Goal: Transaction & Acquisition: Purchase product/service

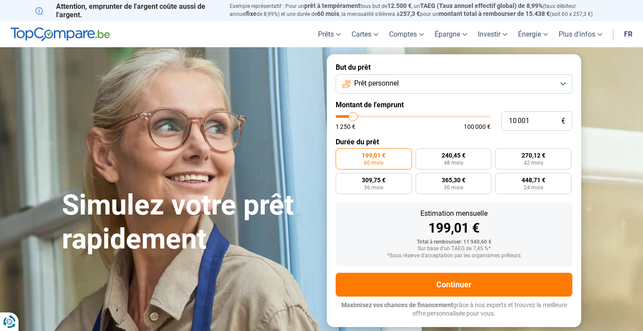
click at [407, 81] on button "Prêt personnel" at bounding box center [454, 83] width 237 height 19
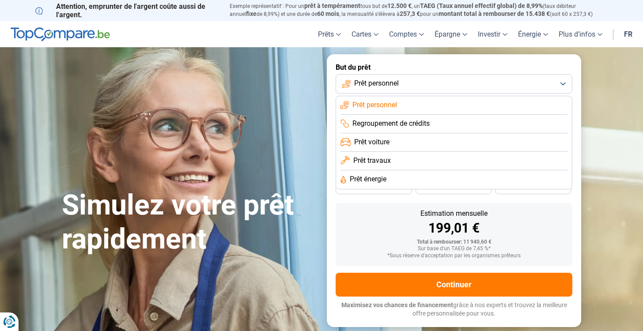
click at [407, 81] on button "Prêt personnel" at bounding box center [454, 83] width 237 height 19
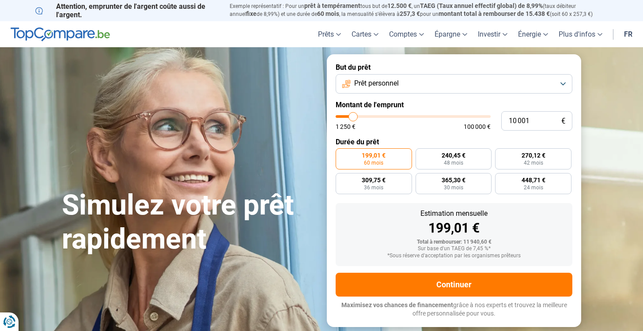
type input "8 750"
type input "8750"
type input "8 250"
type input "8250"
type input "8 000"
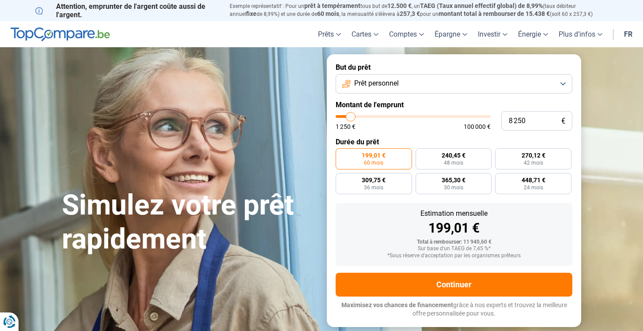
type input "8000"
type input "7 750"
type input "7750"
type input "7 500"
type input "7500"
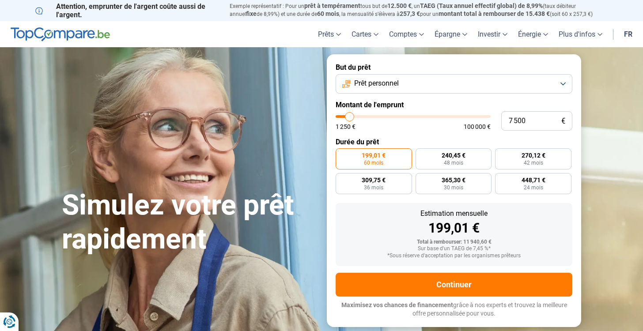
type input "7 250"
type input "7250"
type input "6 750"
type input "6750"
type input "7 250"
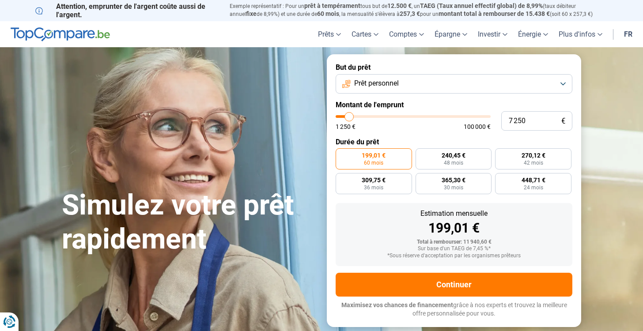
type input "7250"
click at [350, 118] on input "range" at bounding box center [413, 116] width 155 height 3
radio input "true"
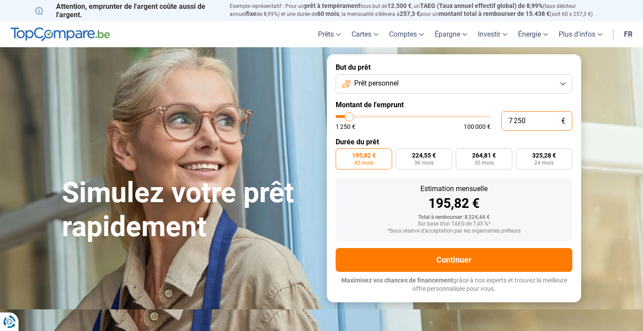
click at [542, 122] on input "7 250" at bounding box center [537, 120] width 71 height 19
type input "725"
type input "1250"
type input "72"
type input "1250"
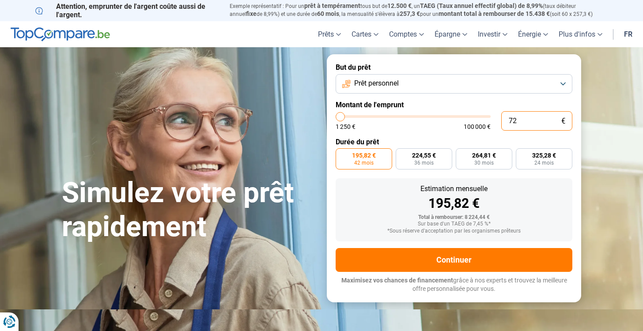
type input "7"
type input "1250"
type input "70"
type input "1250"
type input "700"
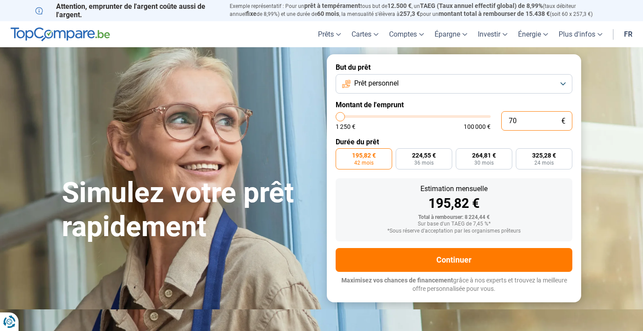
type input "1250"
type input "7 000"
type input "7000"
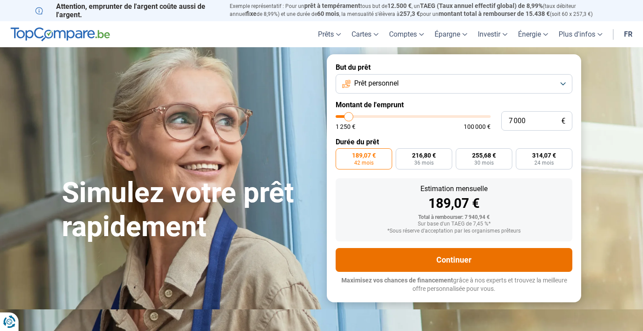
click at [409, 253] on button "Continuer" at bounding box center [454, 260] width 237 height 24
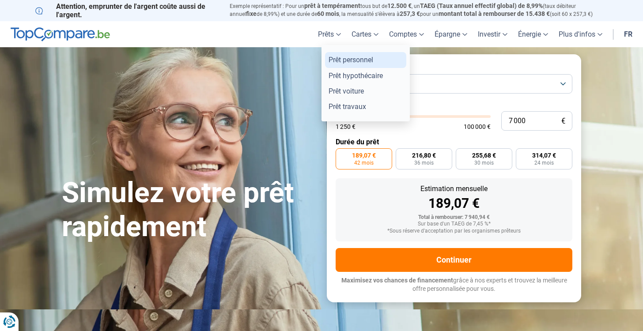
click at [332, 59] on link "Prêt personnel" at bounding box center [365, 59] width 81 height 15
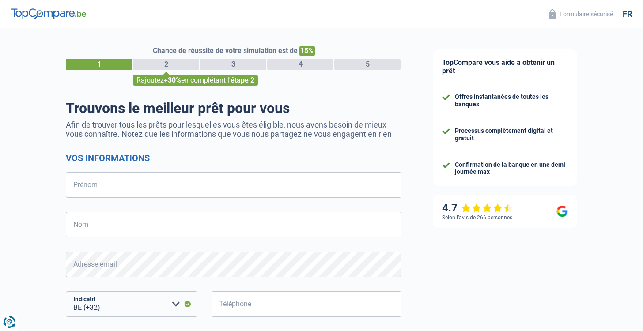
select select "32"
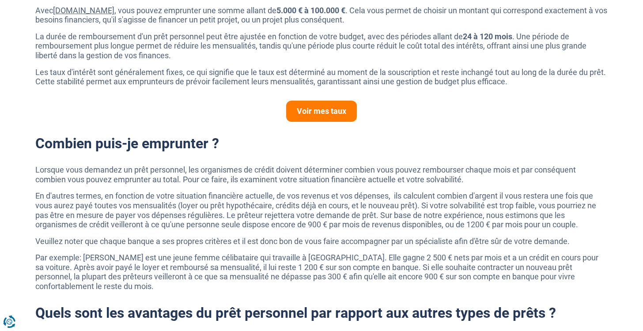
scroll to position [364, 0]
